Goal: Information Seeking & Learning: Learn about a topic

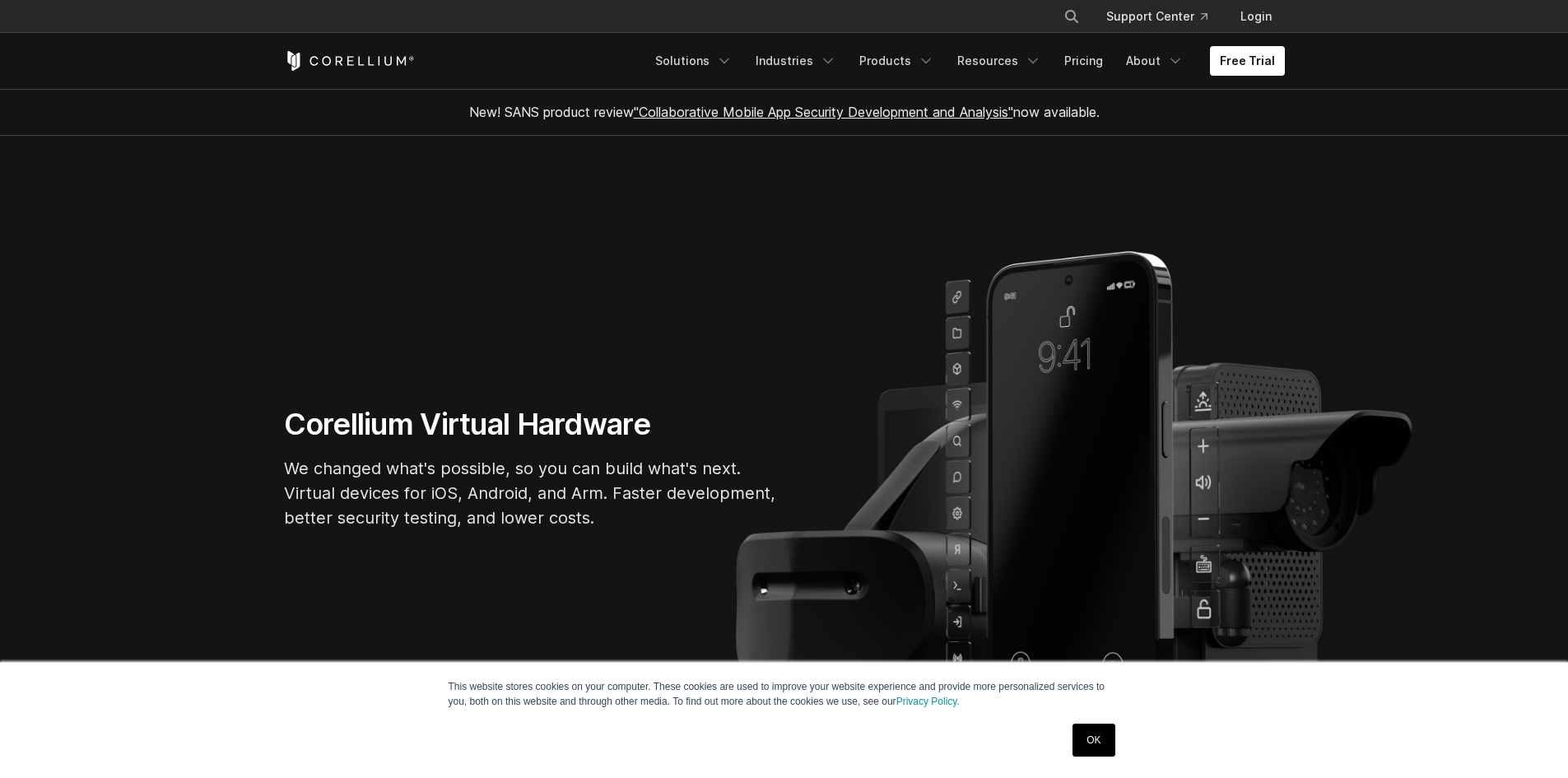
click at [1086, 741] on link "OK" at bounding box center [1093, 740] width 42 height 33
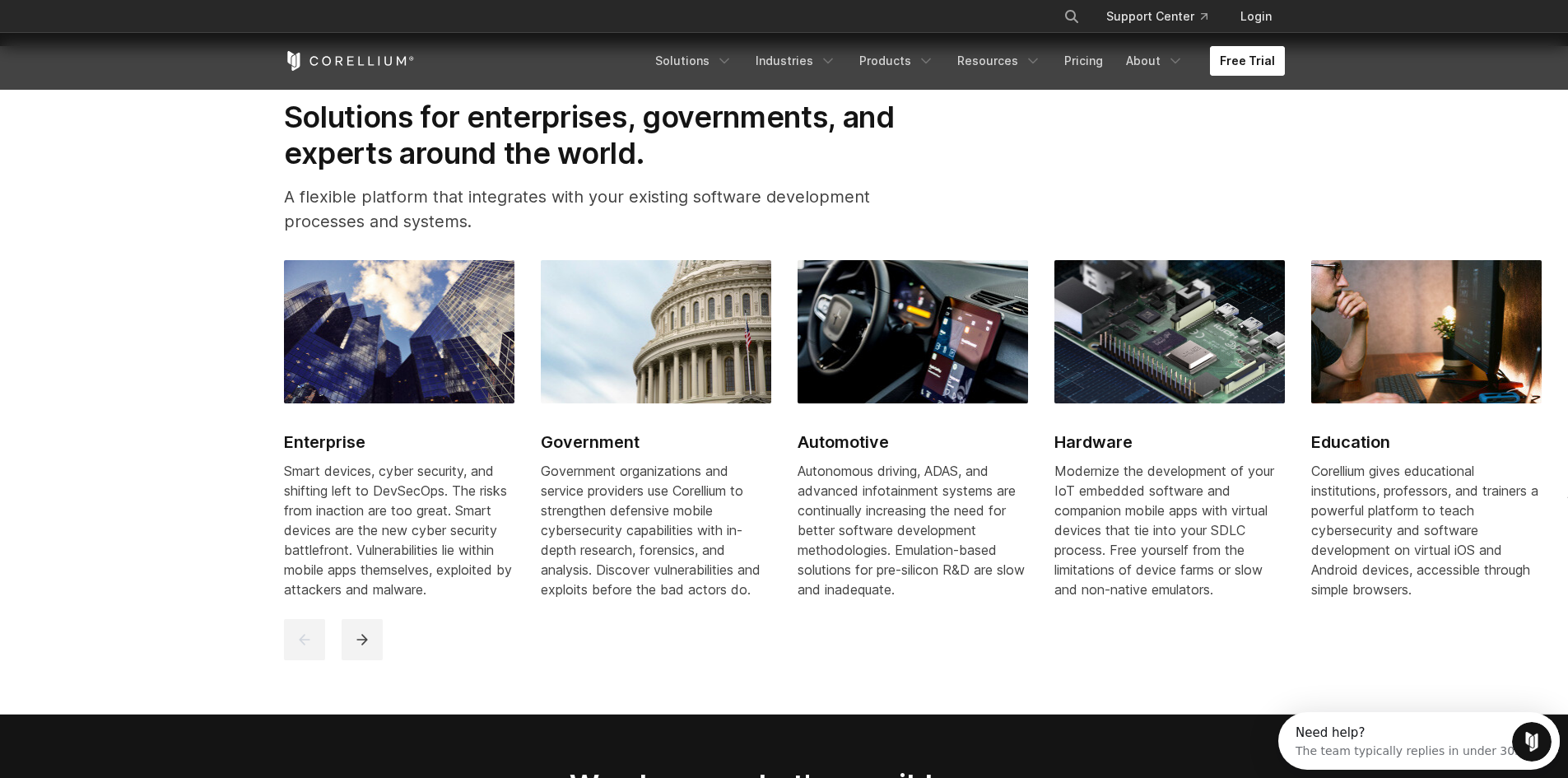
click at [1234, 68] on link "Free Trial" at bounding box center [1247, 60] width 75 height 29
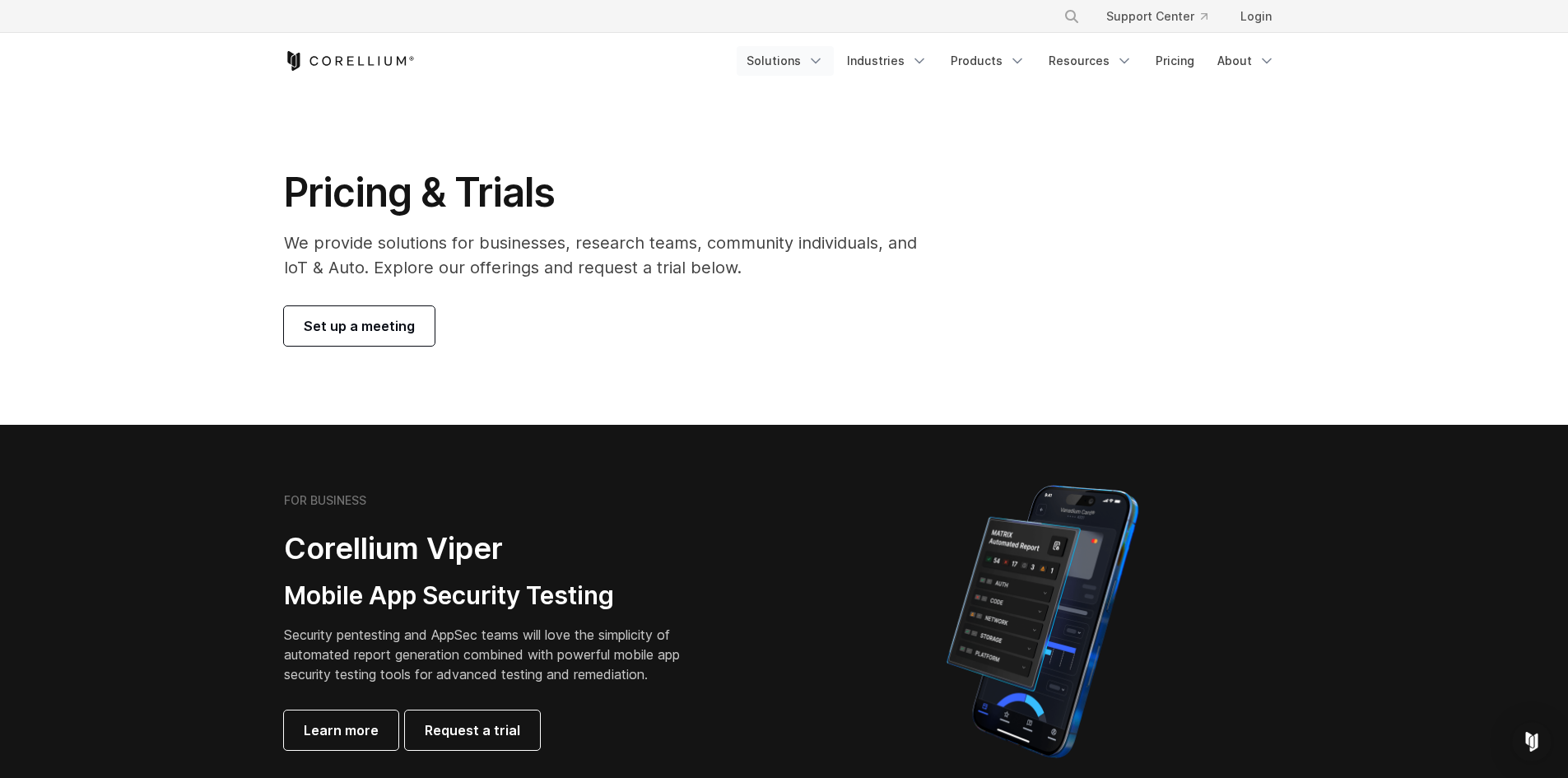
click at [792, 66] on link "Solutions" at bounding box center [785, 60] width 98 height 29
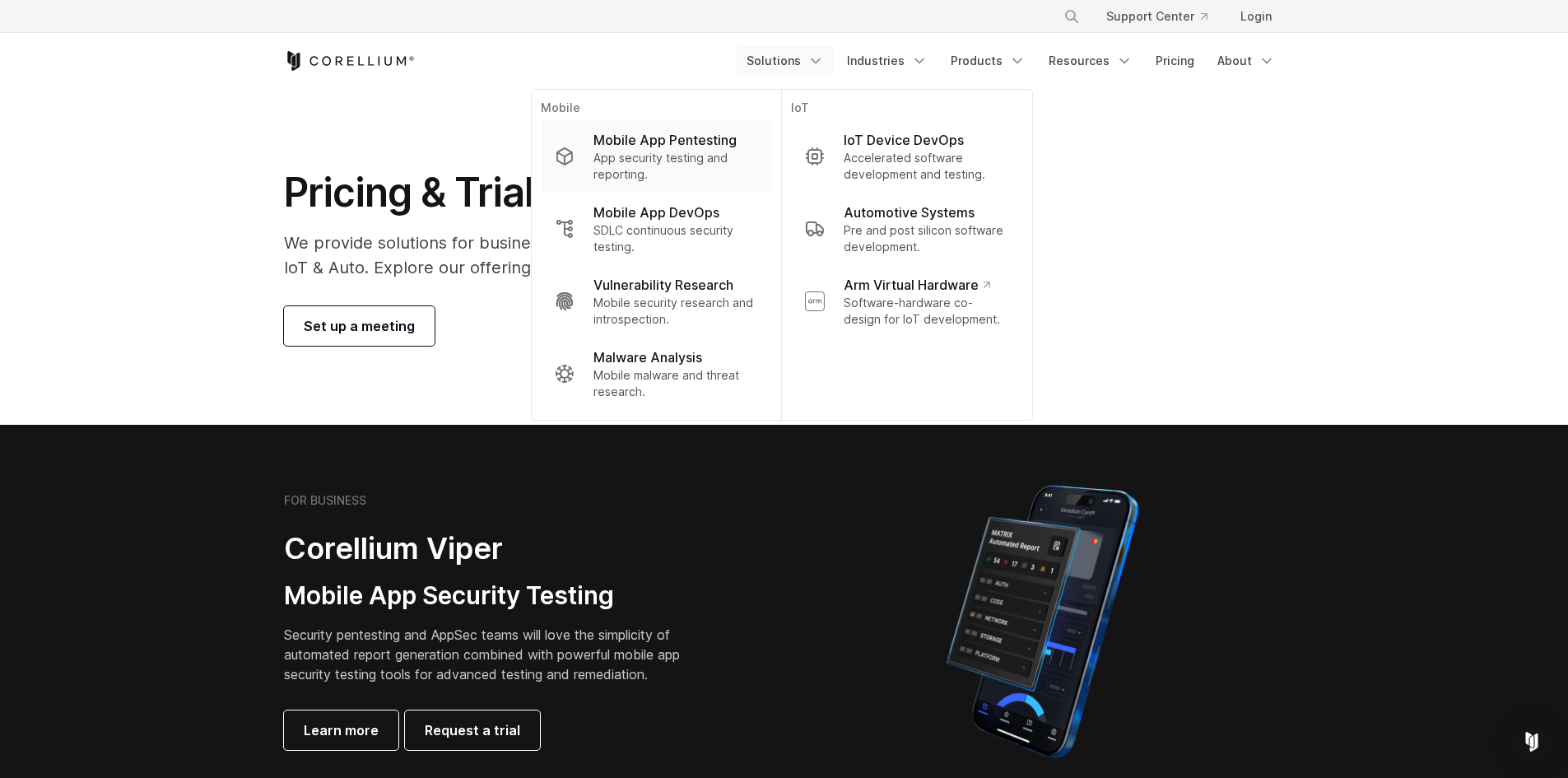
click at [731, 159] on p "App security testing and reporting." at bounding box center [676, 167] width 164 height 33
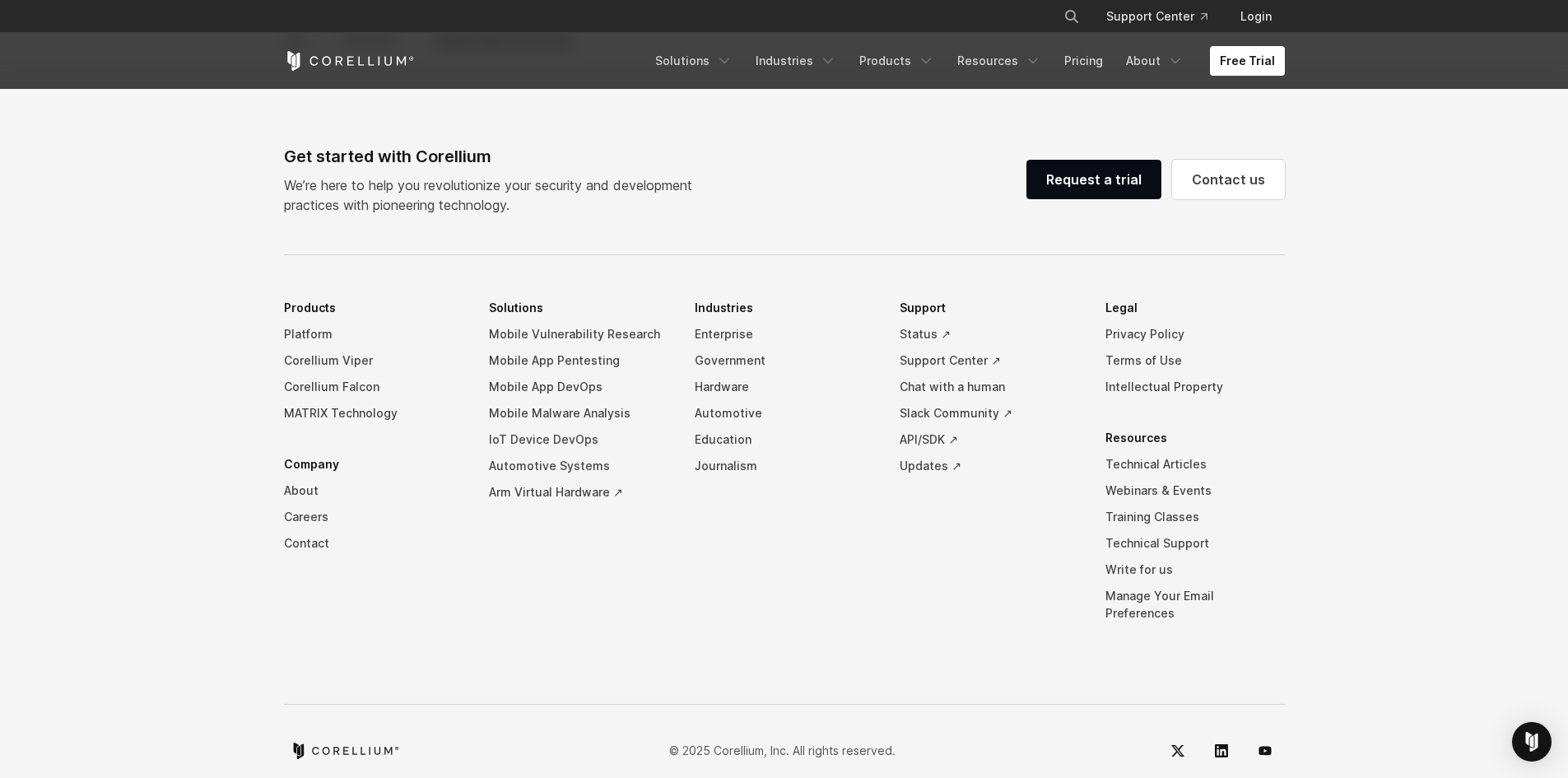
scroll to position [5205, 0]
